Goal: Information Seeking & Learning: Learn about a topic

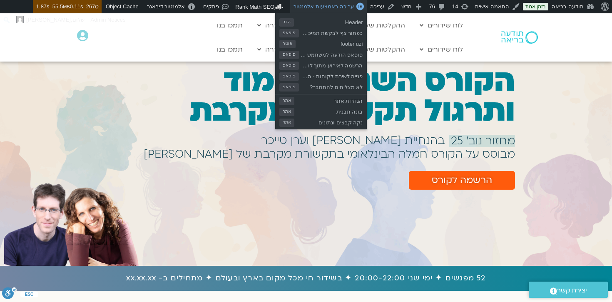
click at [328, 6] on span "עריכה באמצעות אלמנטור" at bounding box center [323, 6] width 60 height 6
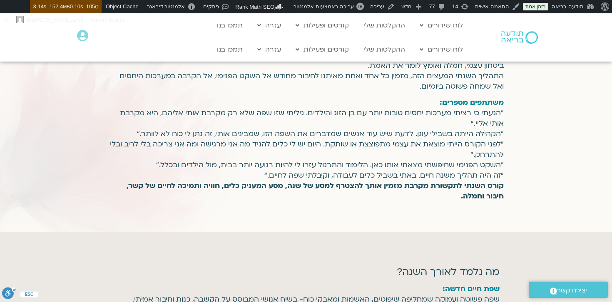
scroll to position [702, 0]
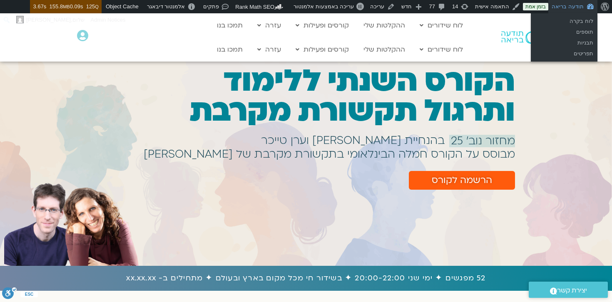
click at [566, 6] on link "תודעה בריאה" at bounding box center [572, 6] width 49 height 13
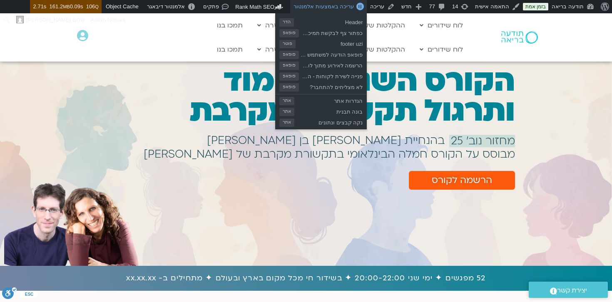
click at [330, 10] on link "עריכה באמצעות אלמנטור" at bounding box center [328, 6] width 77 height 13
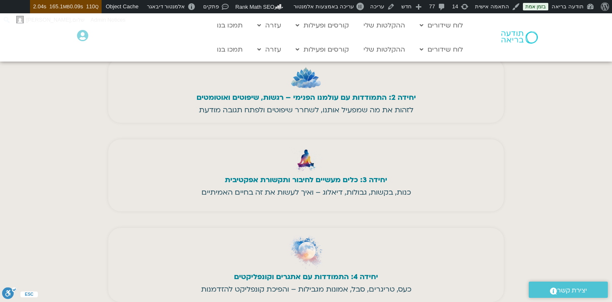
scroll to position [2331, 0]
drag, startPoint x: 340, startPoint y: 167, endPoint x: 211, endPoint y: 183, distance: 130.5
click at [211, 41] on div "יחידה 1: מהי תקשורת מקרבת (NVC)? איך רגשות, צרכים ואנושיות יוצרים חיבור אמיתי ו…" at bounding box center [305, 4] width 395 height 74
copy div "מהי תקשורת מקרבת (NVC)? איך רגשות, צרכים ואנושיות יוצרים חיבור אמיתי ומרפא"
click at [372, 41] on div "יחידה 1: מהי תקשורת מקרבת (NVC)? איך רגשות, צרכים ואנושיות יוצרים חיבור אמיתי ו…" at bounding box center [305, 4] width 395 height 74
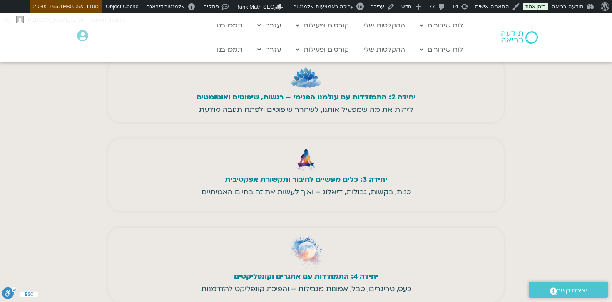
drag, startPoint x: 341, startPoint y: 168, endPoint x: 214, endPoint y: 179, distance: 127.5
click at [214, 41] on div "יחידה 1: מהי תקשורת מקרבת (NVC)? איך רגשות, צרכים ואנושיות יוצרים חיבור אמיתי ו…" at bounding box center [305, 4] width 395 height 74
copy div "מהי תקשורת מקרבת (NVC)? איך רגשות, צרכים ואנושיות יוצרים חיבור אמיתי ומרפא"
